Goal: Contribute content

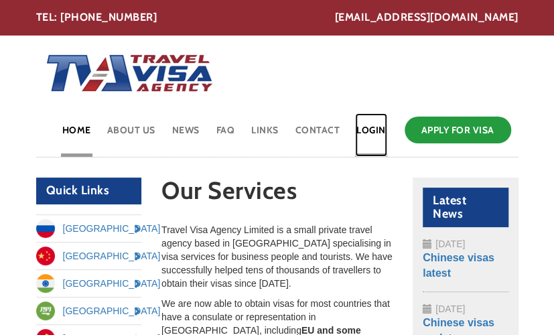
click at [370, 129] on link "Login" at bounding box center [371, 135] width 32 height 44
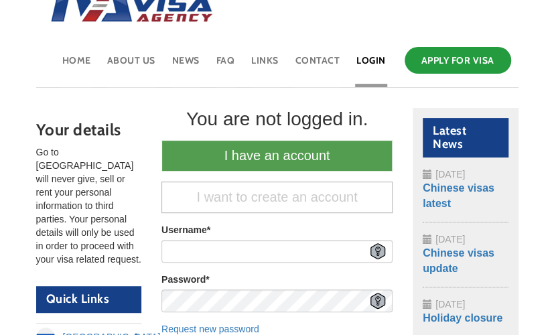
scroll to position [71, 0]
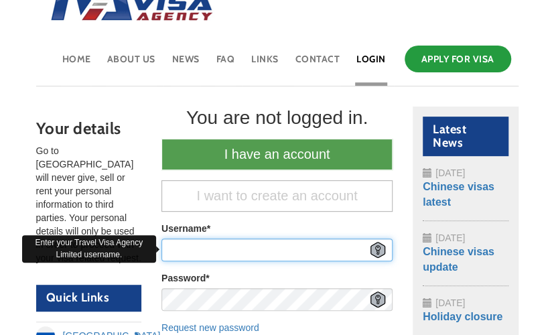
click at [208, 249] on input "Username *" at bounding box center [276, 249] width 231 height 23
type input "Elena"
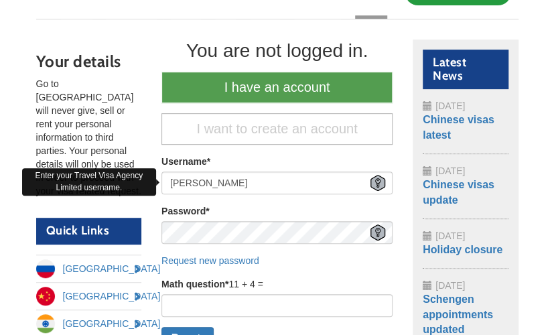
scroll to position [139, 0]
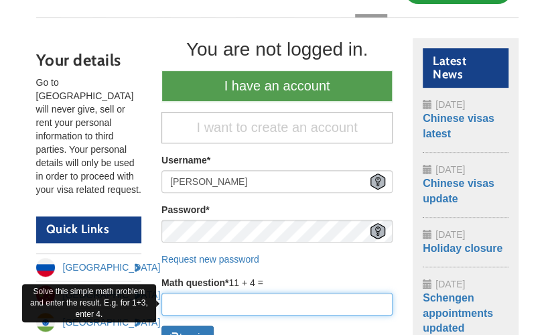
click at [249, 308] on input "Math question *" at bounding box center [276, 304] width 231 height 23
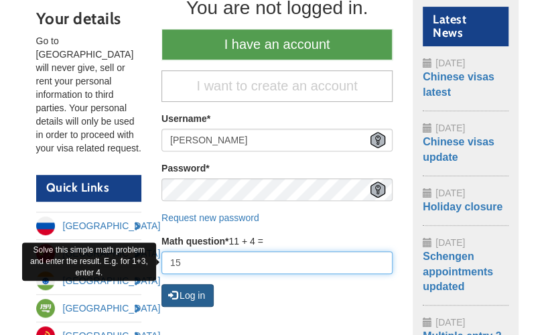
type input "15"
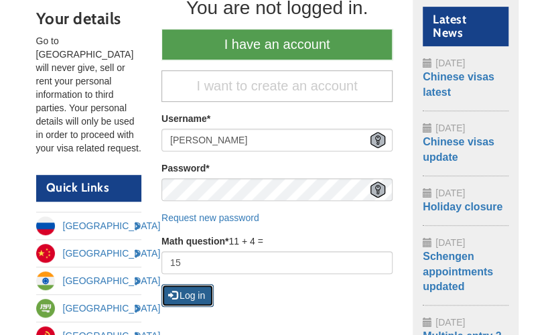
click at [206, 294] on button "Log in" at bounding box center [187, 295] width 52 height 23
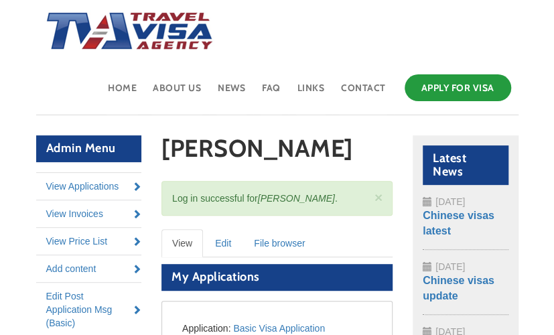
scroll to position [98, 0]
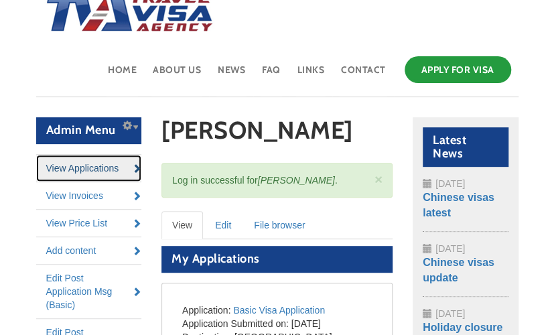
click at [69, 174] on link "View Applications" at bounding box center [89, 168] width 106 height 27
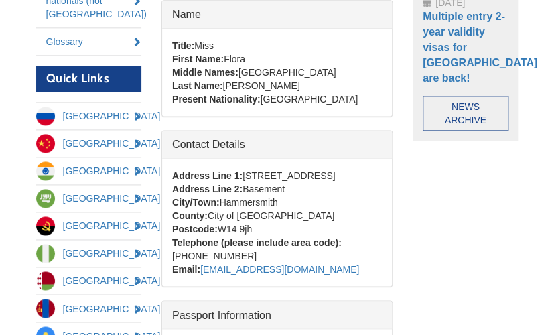
scroll to position [545, 0]
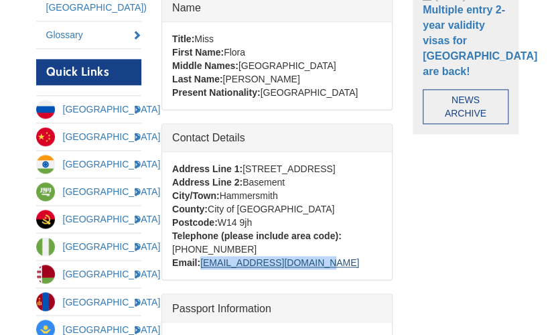
drag, startPoint x: 330, startPoint y: 263, endPoint x: 204, endPoint y: 258, distance: 126.0
click at [204, 258] on div "Email: Floramichael04@gmail.com" at bounding box center [277, 262] width 210 height 13
copy link "Floramichael04@gmail.com"
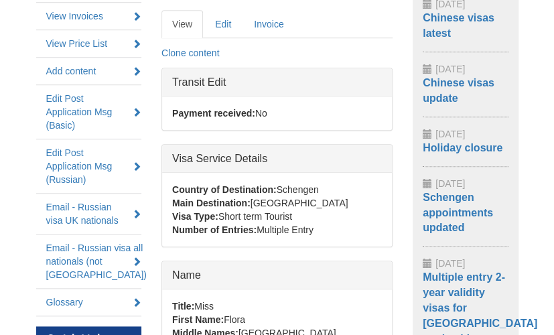
scroll to position [315, 0]
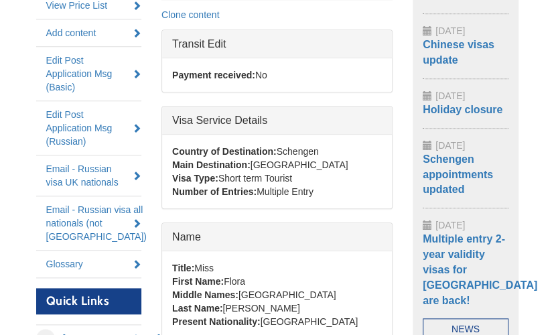
click at [516, 145] on section "Latest News Configure Configure block 1st May 2025 Chinese visas latest 7th Dec…" at bounding box center [466, 132] width 106 height 464
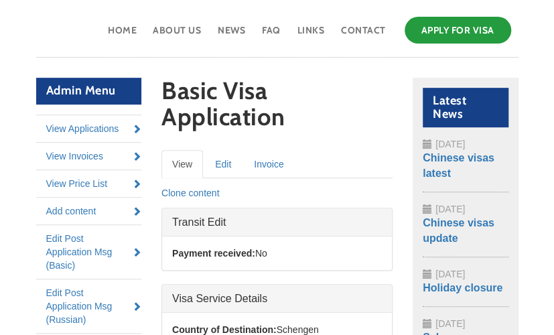
scroll to position [137, 0]
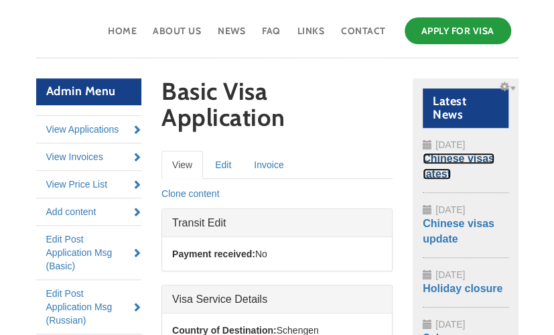
click at [478, 162] on link "Chinese visas latest" at bounding box center [459, 166] width 72 height 27
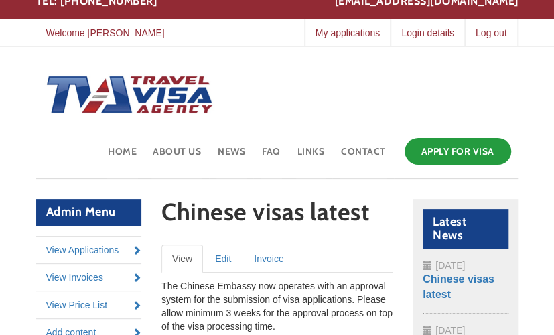
scroll to position [19, 0]
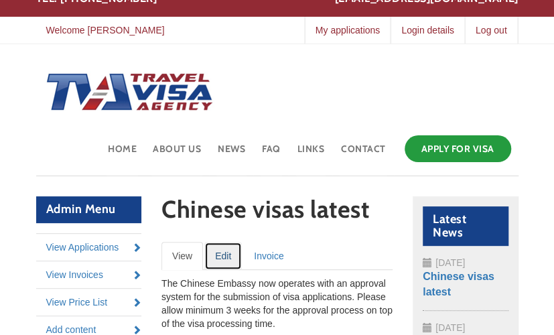
click at [220, 251] on link "Edit" at bounding box center [223, 256] width 38 height 28
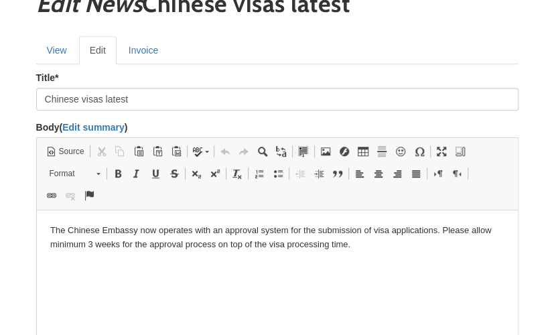
scroll to position [188, 0]
click at [96, 244] on p "The Chinese Embassy now operates with an approval system for the submission of …" at bounding box center [277, 237] width 454 height 28
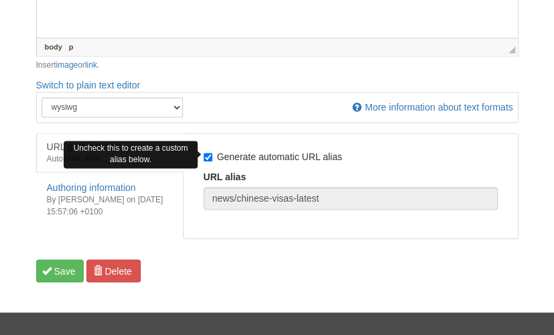
scroll to position [627, 0]
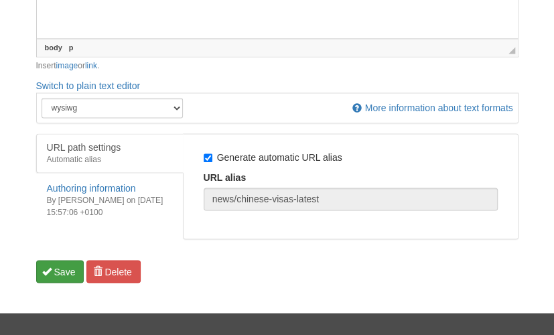
click at [64, 266] on button "Save" at bounding box center [60, 271] width 48 height 23
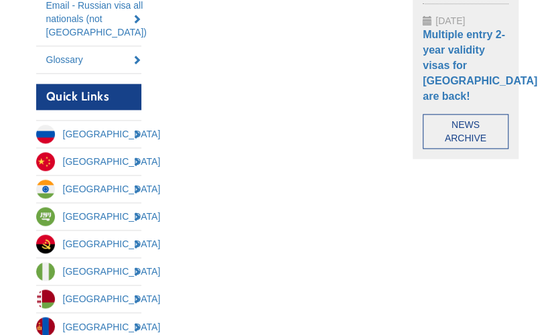
scroll to position [522, 0]
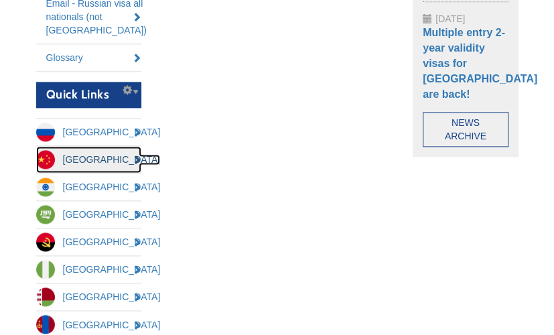
click at [91, 152] on link "[GEOGRAPHIC_DATA]" at bounding box center [89, 159] width 106 height 27
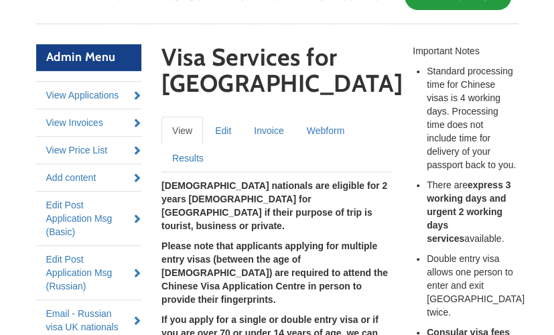
scroll to position [169, 0]
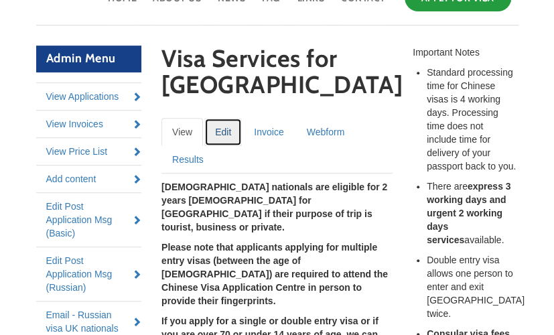
click at [234, 128] on link "Edit" at bounding box center [223, 132] width 38 height 28
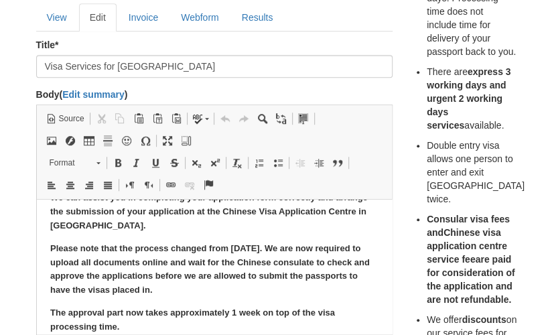
scroll to position [159, 0]
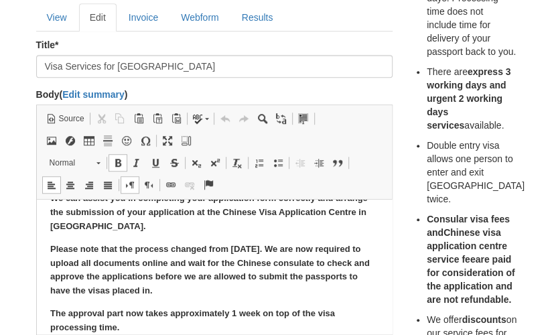
click at [233, 308] on strong "The approval part now takes approximately 1 week on top of the visa processing …" at bounding box center [192, 320] width 285 height 24
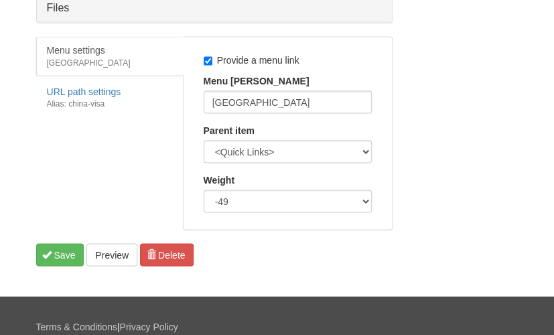
scroll to position [865, 0]
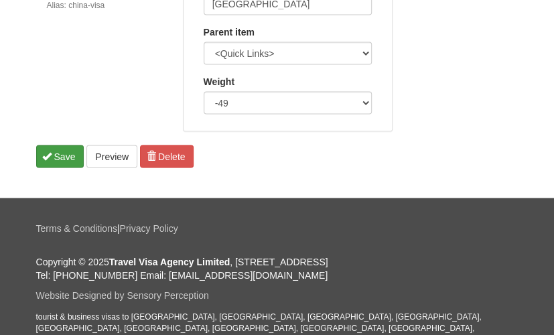
click at [74, 156] on button "Save" at bounding box center [60, 156] width 48 height 23
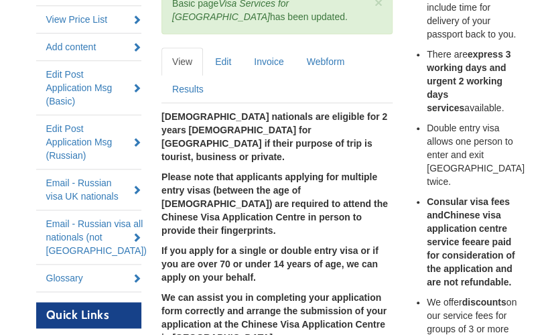
scroll to position [300, 0]
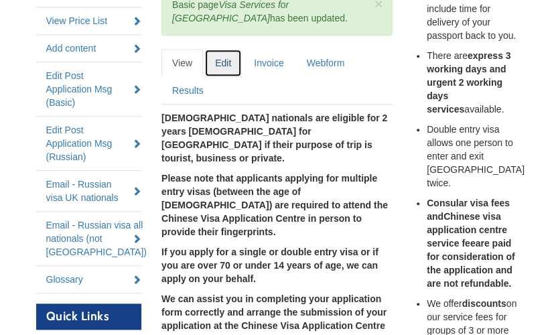
click at [226, 66] on link "Edit" at bounding box center [223, 63] width 38 height 28
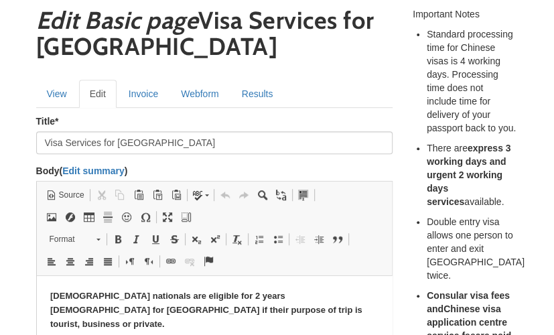
scroll to position [222, 0]
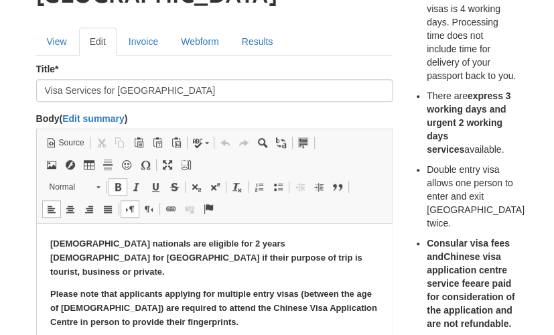
click at [234, 311] on p "Please note that applicants applying for multiple entry visas (between the age …" at bounding box center [214, 308] width 329 height 42
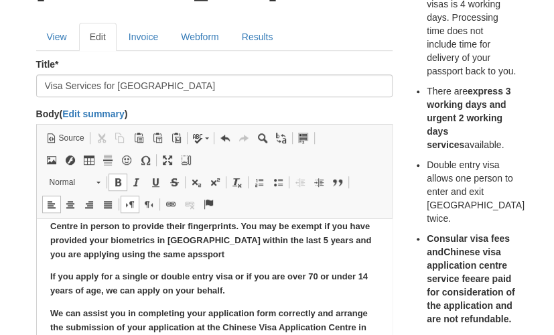
scroll to position [90, 0]
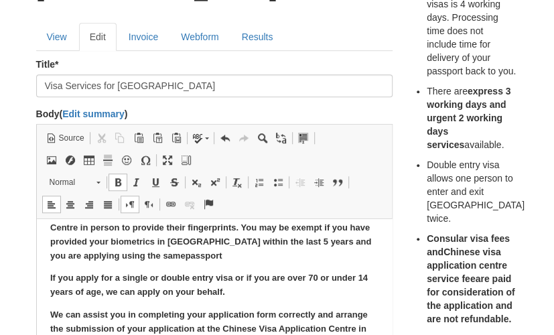
click at [203, 240] on p "Please note that applicants applying for multiple entry visas (between the age …" at bounding box center [214, 228] width 329 height 70
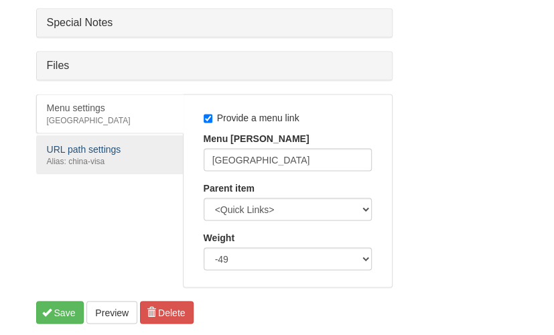
scroll to position [710, 0]
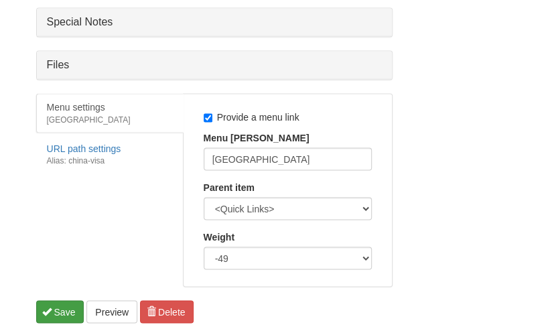
click at [65, 303] on button "Save" at bounding box center [60, 311] width 48 height 23
